Goal: Find specific page/section

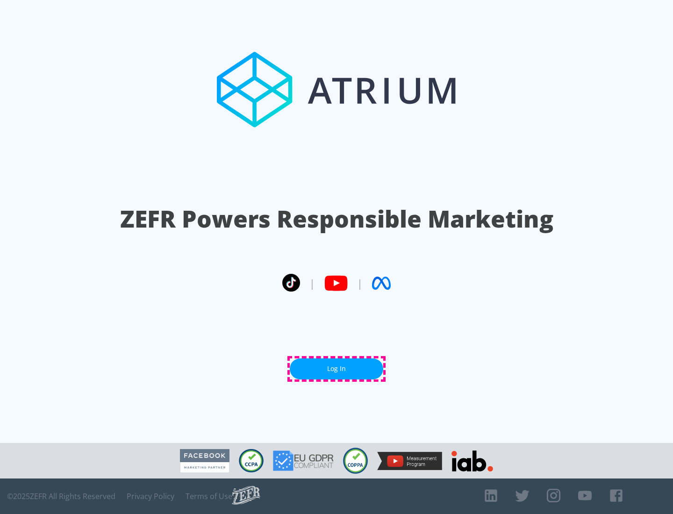
click at [336, 369] on link "Log In" at bounding box center [336, 368] width 93 height 21
